Goal: Transaction & Acquisition: Book appointment/travel/reservation

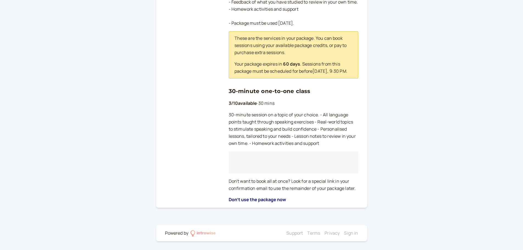
scroll to position [172, 0]
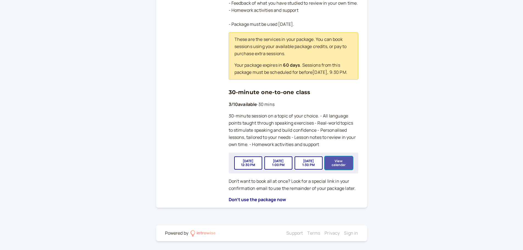
click at [345, 165] on button "View calendar" at bounding box center [339, 162] width 28 height 13
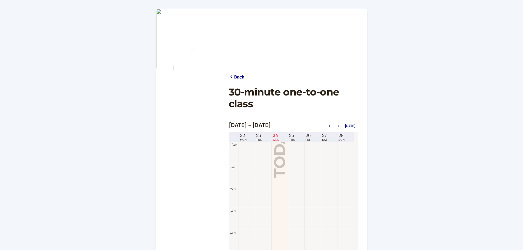
scroll to position [176, 0]
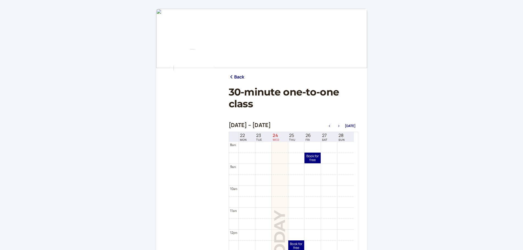
click at [340, 128] on button "button" at bounding box center [338, 126] width 7 height 4
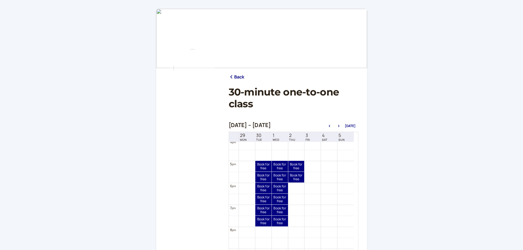
scroll to position [362, 0]
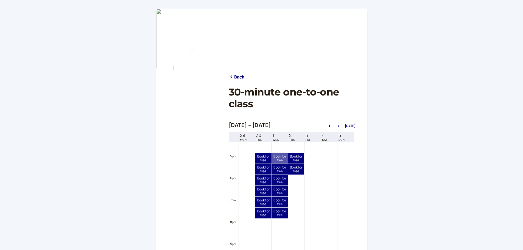
click at [276, 156] on link "Book for free free" at bounding box center [280, 158] width 16 height 11
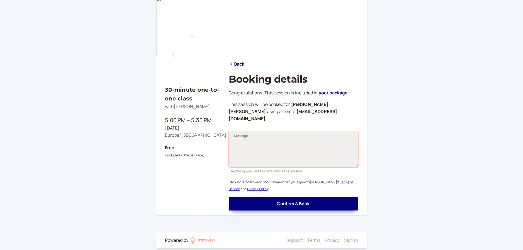
click at [251, 131] on textarea "Message" at bounding box center [294, 149] width 130 height 36
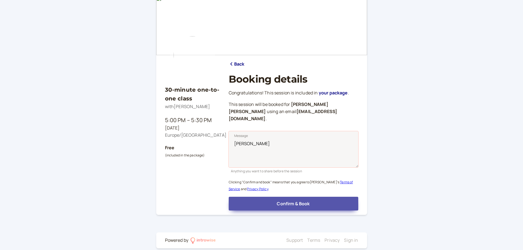
type textarea "SARA"
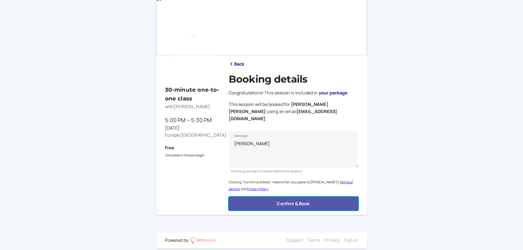
click at [284, 201] on button "Confirm & Book" at bounding box center [294, 204] width 130 height 14
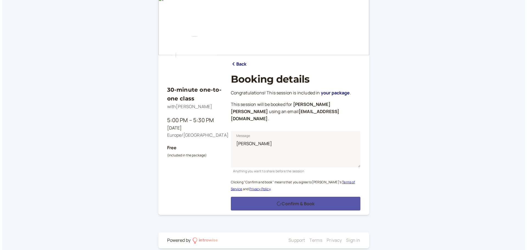
scroll to position [0, 0]
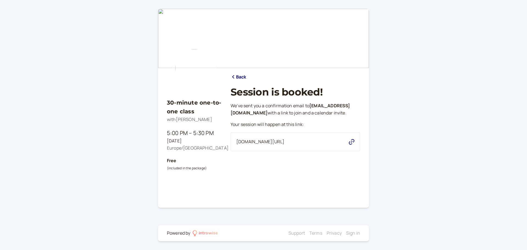
click at [351, 145] on icon "button" at bounding box center [351, 141] width 5 height 5
